Goal: Transaction & Acquisition: Download file/media

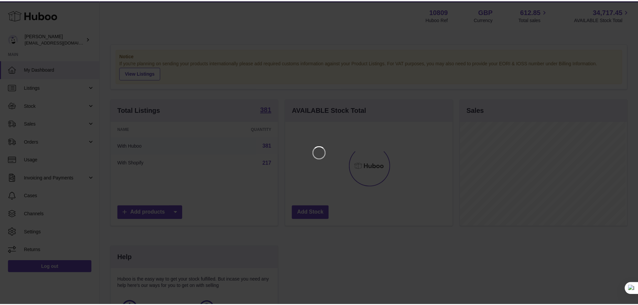
scroll to position [104, 169]
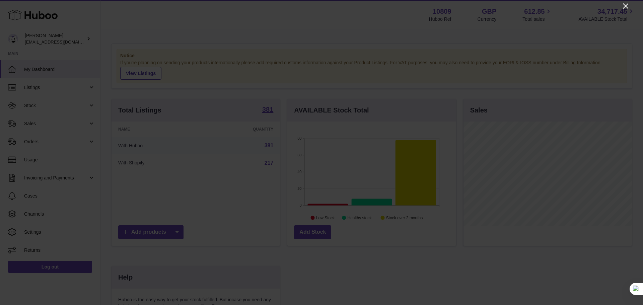
click at [624, 7] on icon "Close" at bounding box center [625, 5] width 5 height 5
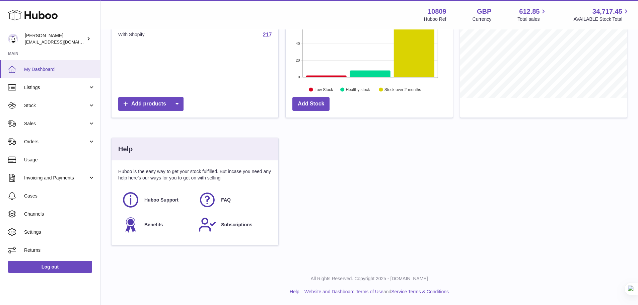
scroll to position [0, 0]
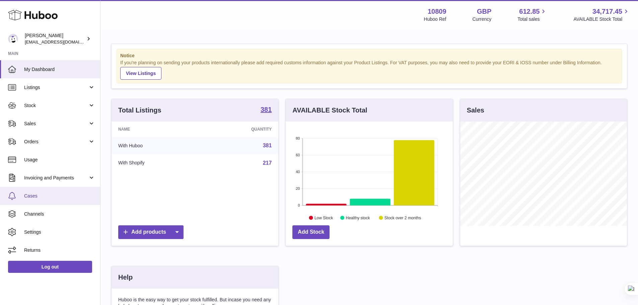
click at [49, 197] on span "Cases" at bounding box center [59, 196] width 71 height 6
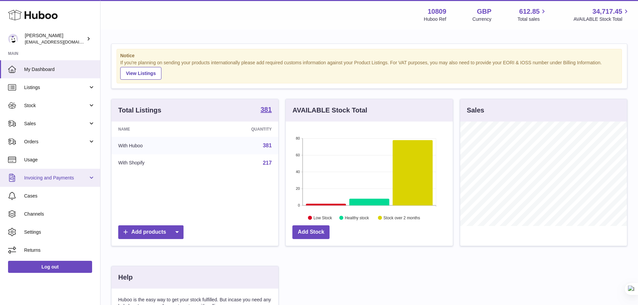
click at [71, 180] on span "Invoicing and Payments" at bounding box center [56, 178] width 64 height 6
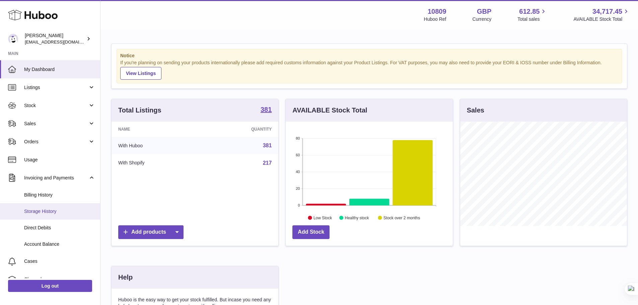
click at [51, 211] on span "Storage History" at bounding box center [59, 211] width 71 height 6
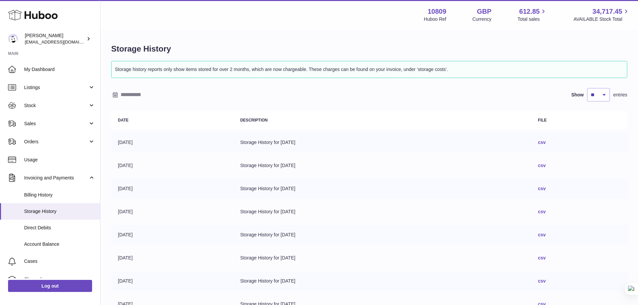
click at [545, 142] on link "csv" at bounding box center [542, 142] width 8 height 5
click at [545, 163] on link "csv" at bounding box center [542, 165] width 8 height 5
click at [38, 196] on span "Billing History" at bounding box center [59, 195] width 71 height 6
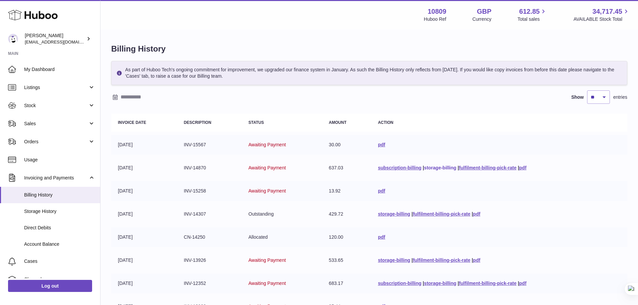
click at [425, 169] on link "storage-billing" at bounding box center [440, 167] width 32 height 5
